Goal: Task Accomplishment & Management: Use online tool/utility

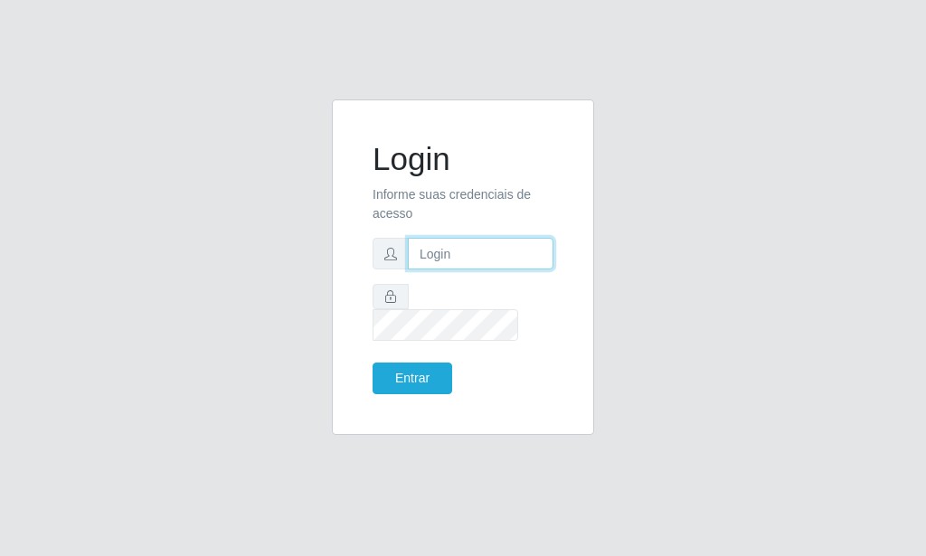
click at [467, 258] on input "text" at bounding box center [481, 254] width 146 height 32
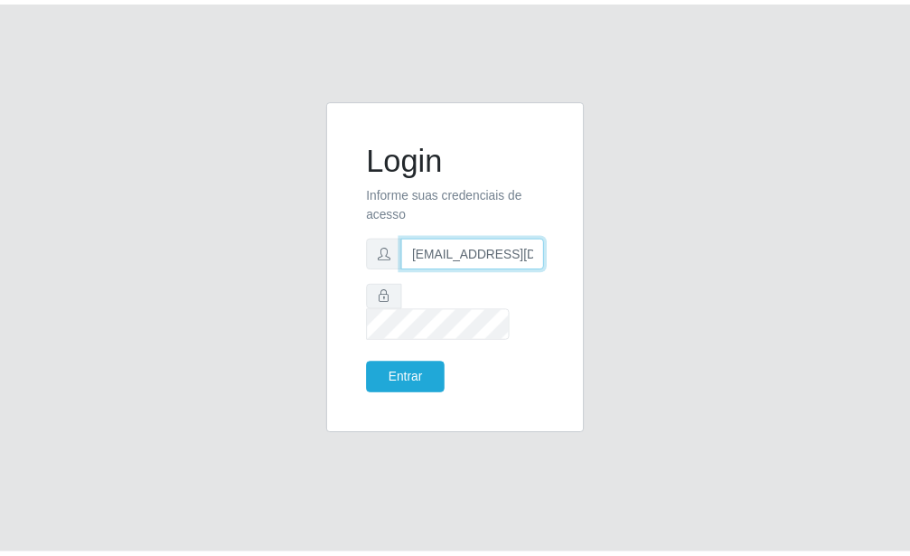
scroll to position [0, 2]
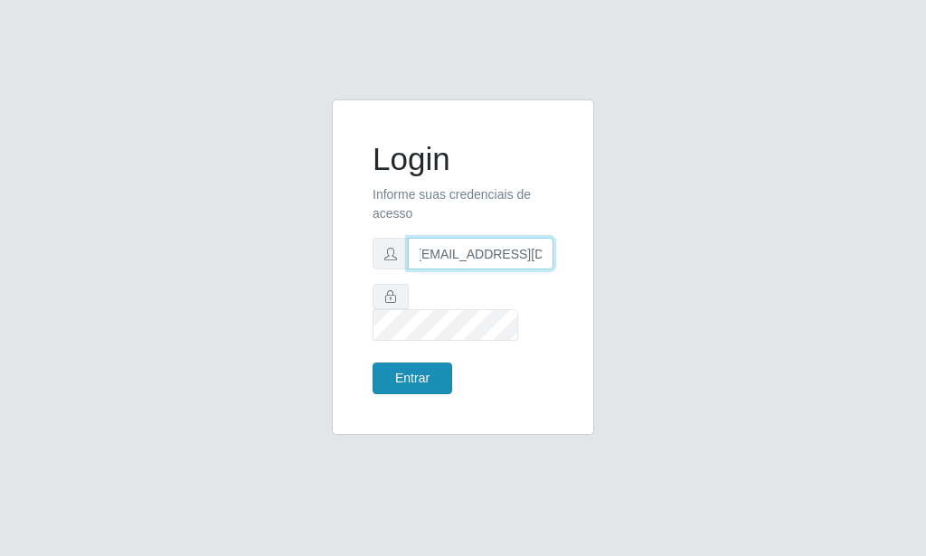
type input "[EMAIL_ADDRESS][DOMAIN_NAME]"
click at [427, 366] on button "Entrar" at bounding box center [412, 378] width 80 height 32
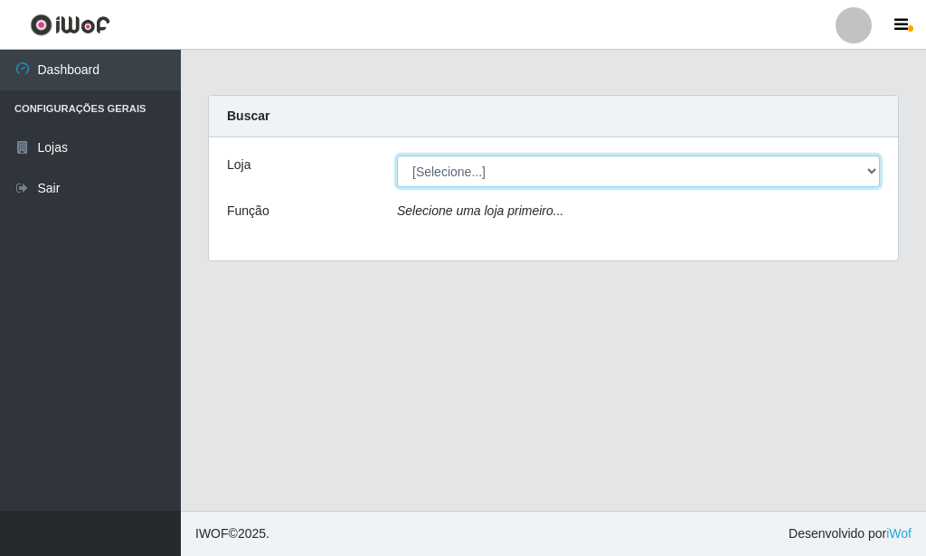
click at [397, 155] on select "[Selecione...] Rede Potiguar 6 - Extremoz" at bounding box center [638, 171] width 483 height 32
select select "80"
click option "Rede Potiguar 6 - Extremoz" at bounding box center [0, 0] width 0 height 0
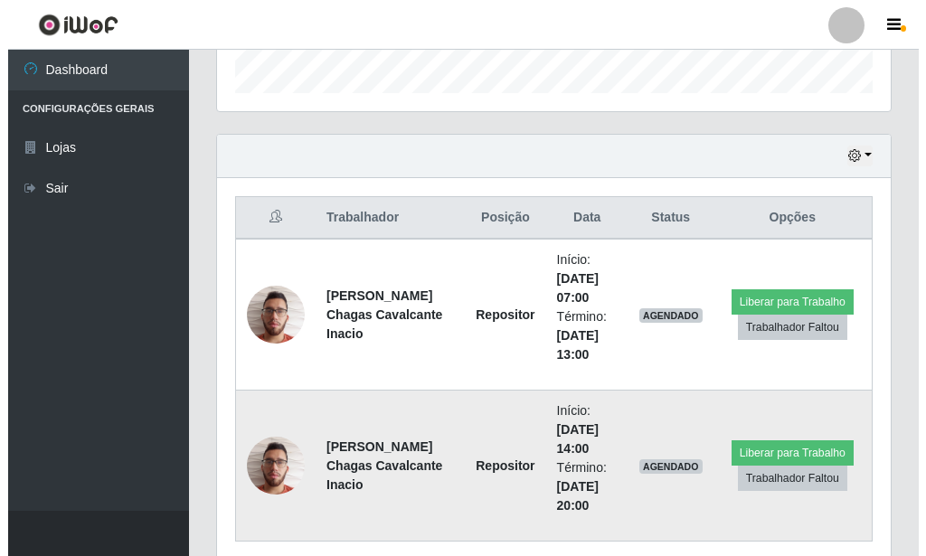
scroll to position [625, 0]
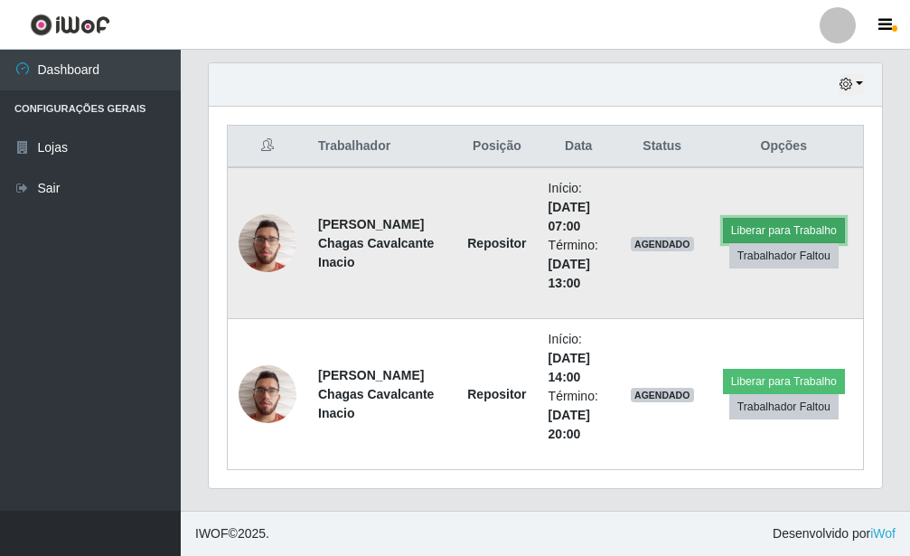
click at [811, 221] on button "Liberar para Trabalho" at bounding box center [784, 230] width 122 height 25
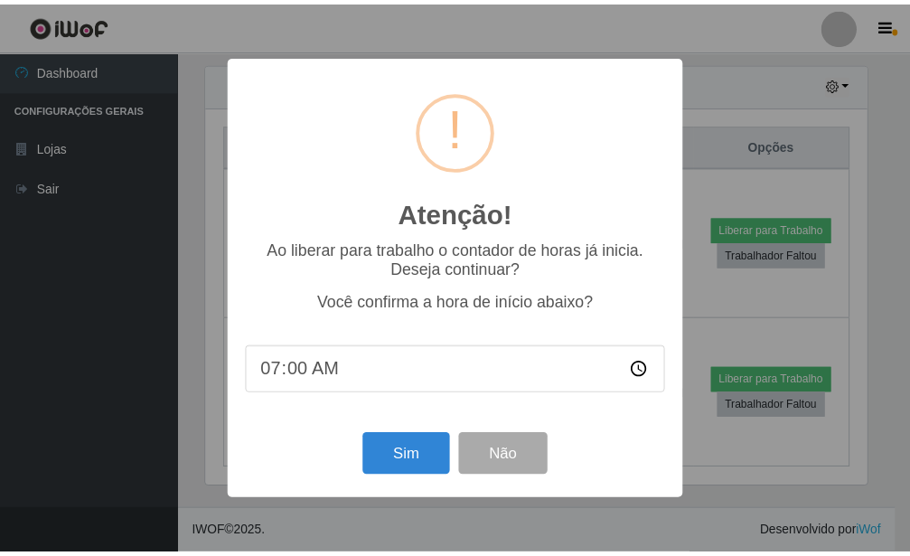
scroll to position [903452, 903153]
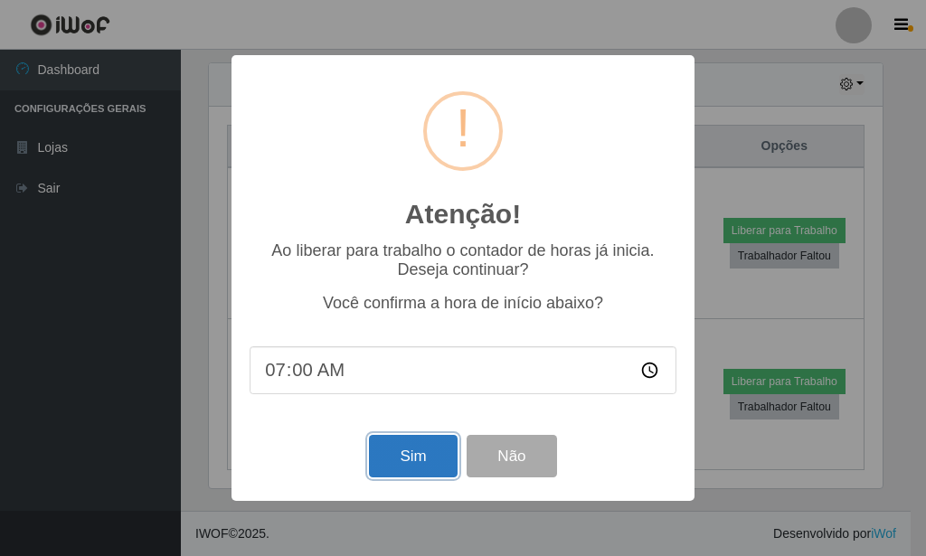
click at [428, 477] on button "Sim" at bounding box center [413, 456] width 88 height 42
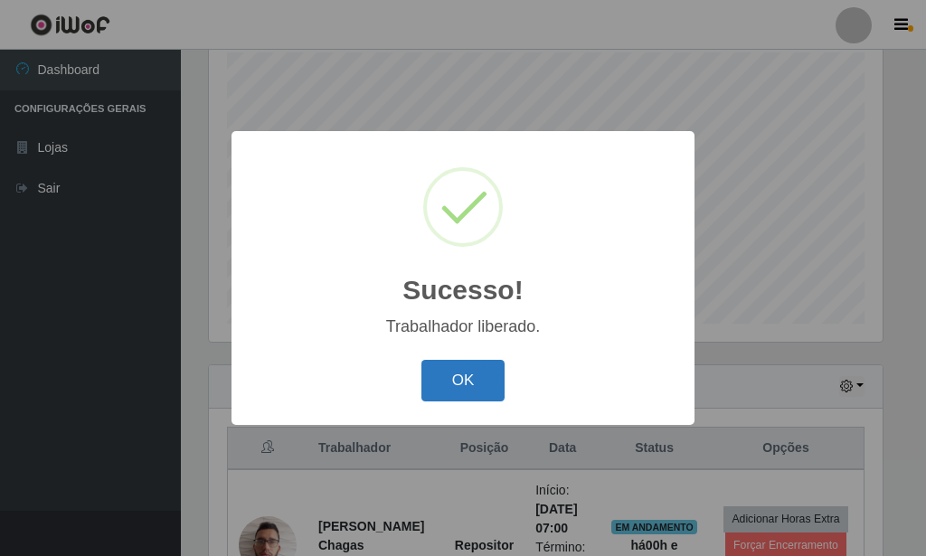
click at [438, 373] on button "OK" at bounding box center [463, 381] width 84 height 42
